Goal: Transaction & Acquisition: Register for event/course

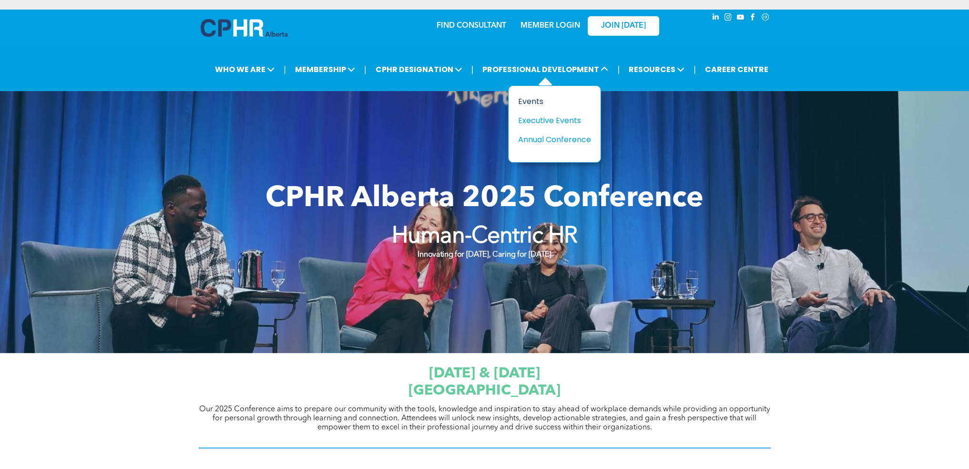
click at [530, 101] on div "Events" at bounding box center [551, 101] width 66 height 12
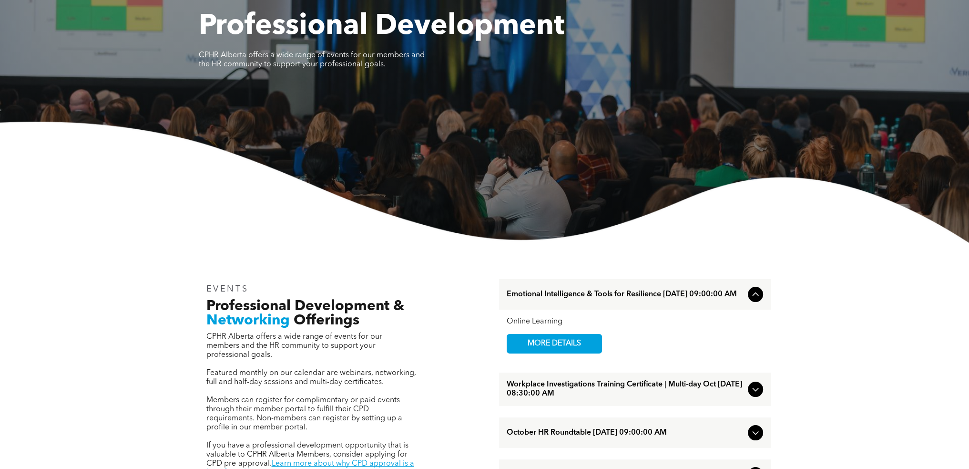
scroll to position [238, 0]
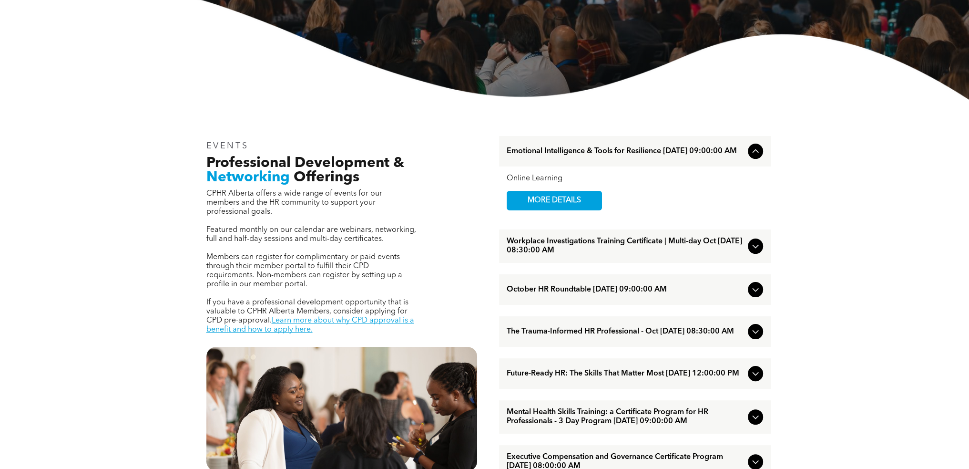
click at [595, 293] on span "October HR Roundtable [DATE] 09:00:00 AM" at bounding box center [625, 289] width 237 height 9
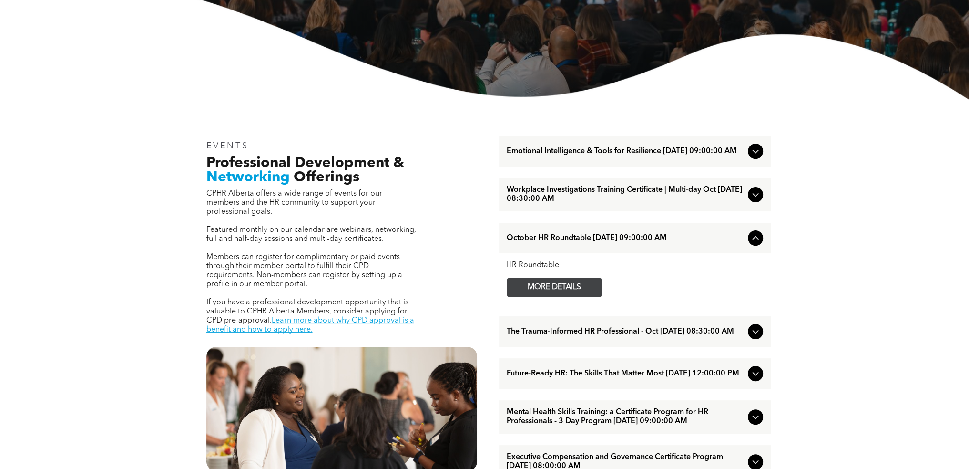
click at [560, 289] on span "MORE DETAILS" at bounding box center [554, 287] width 75 height 19
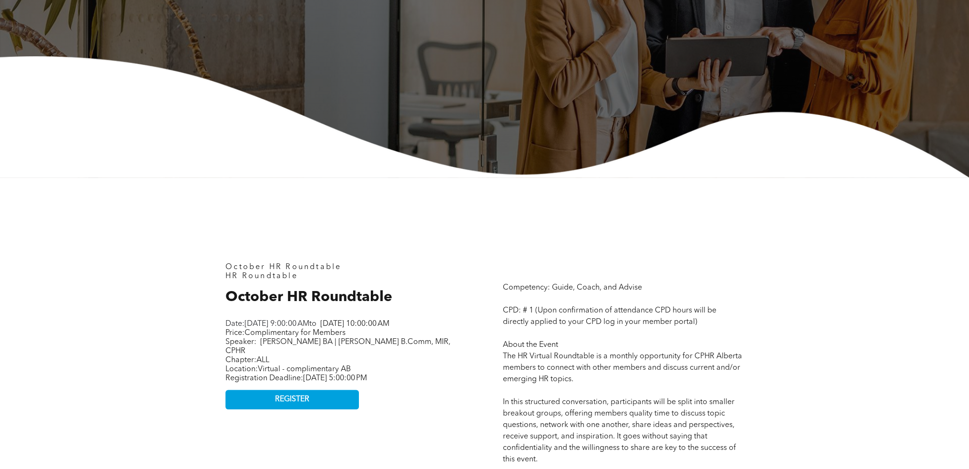
scroll to position [334, 0]
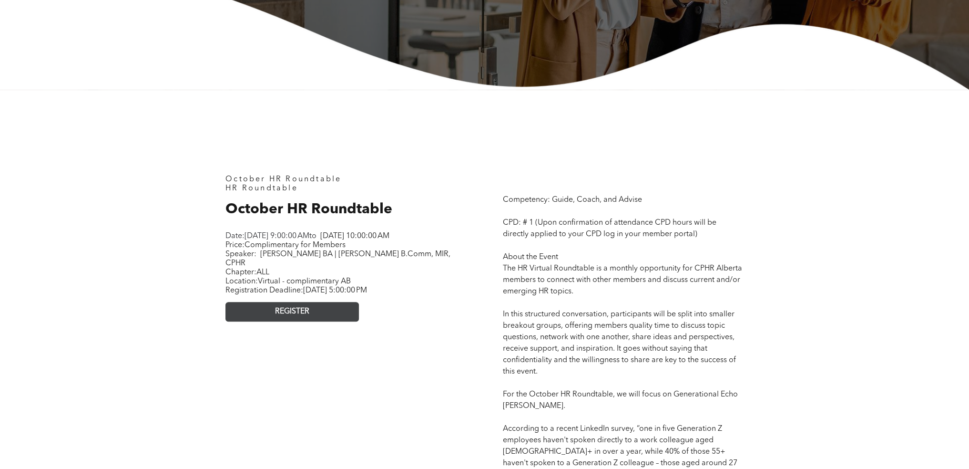
click at [307, 310] on span "REGISTER" at bounding box center [292, 311] width 34 height 9
